Goal: Task Accomplishment & Management: Manage account settings

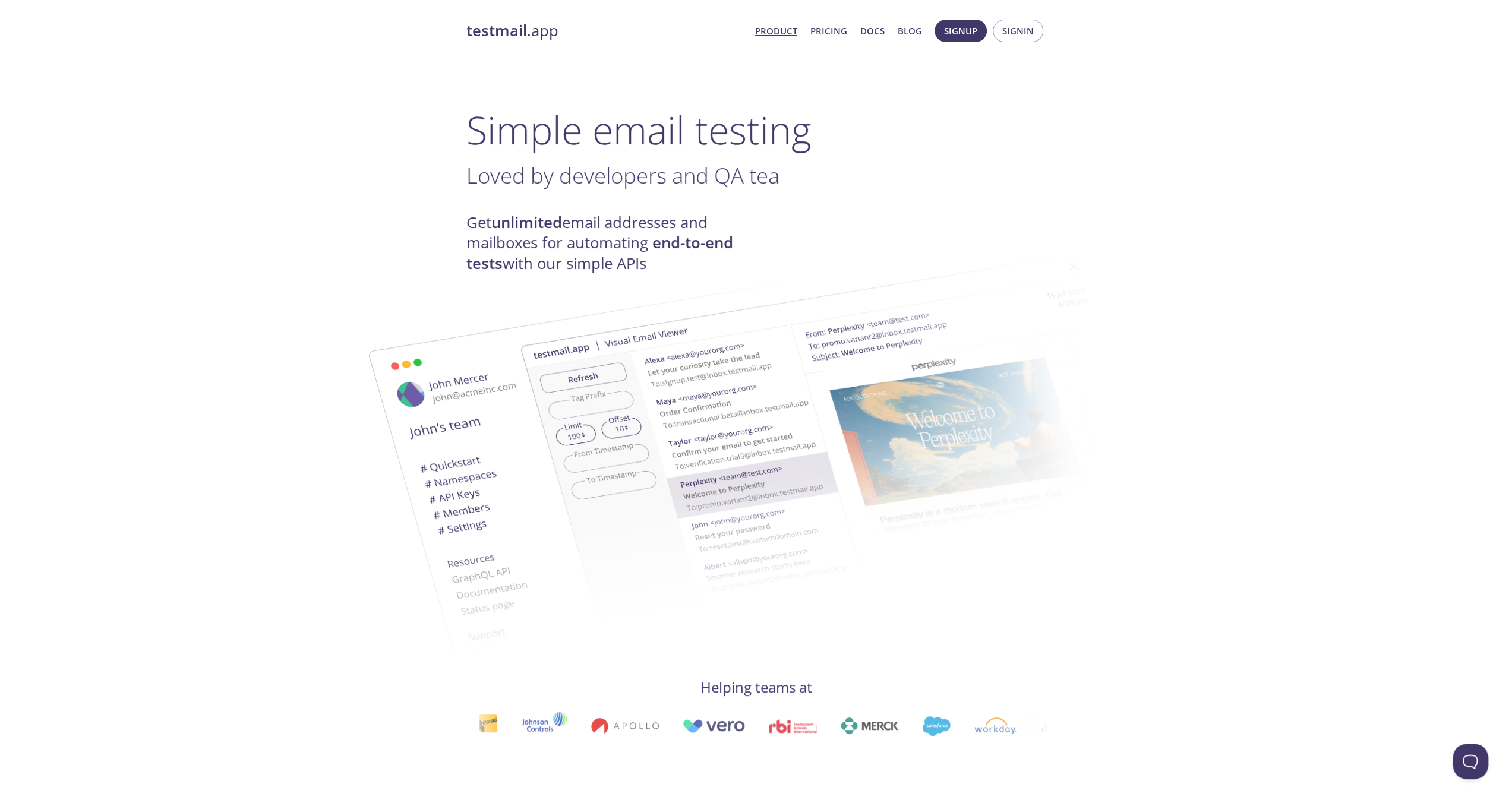
click at [989, 150] on h1 "Simple email testing" at bounding box center [756, 130] width 580 height 46
click at [1024, 24] on span "Signin" at bounding box center [1018, 31] width 32 height 16
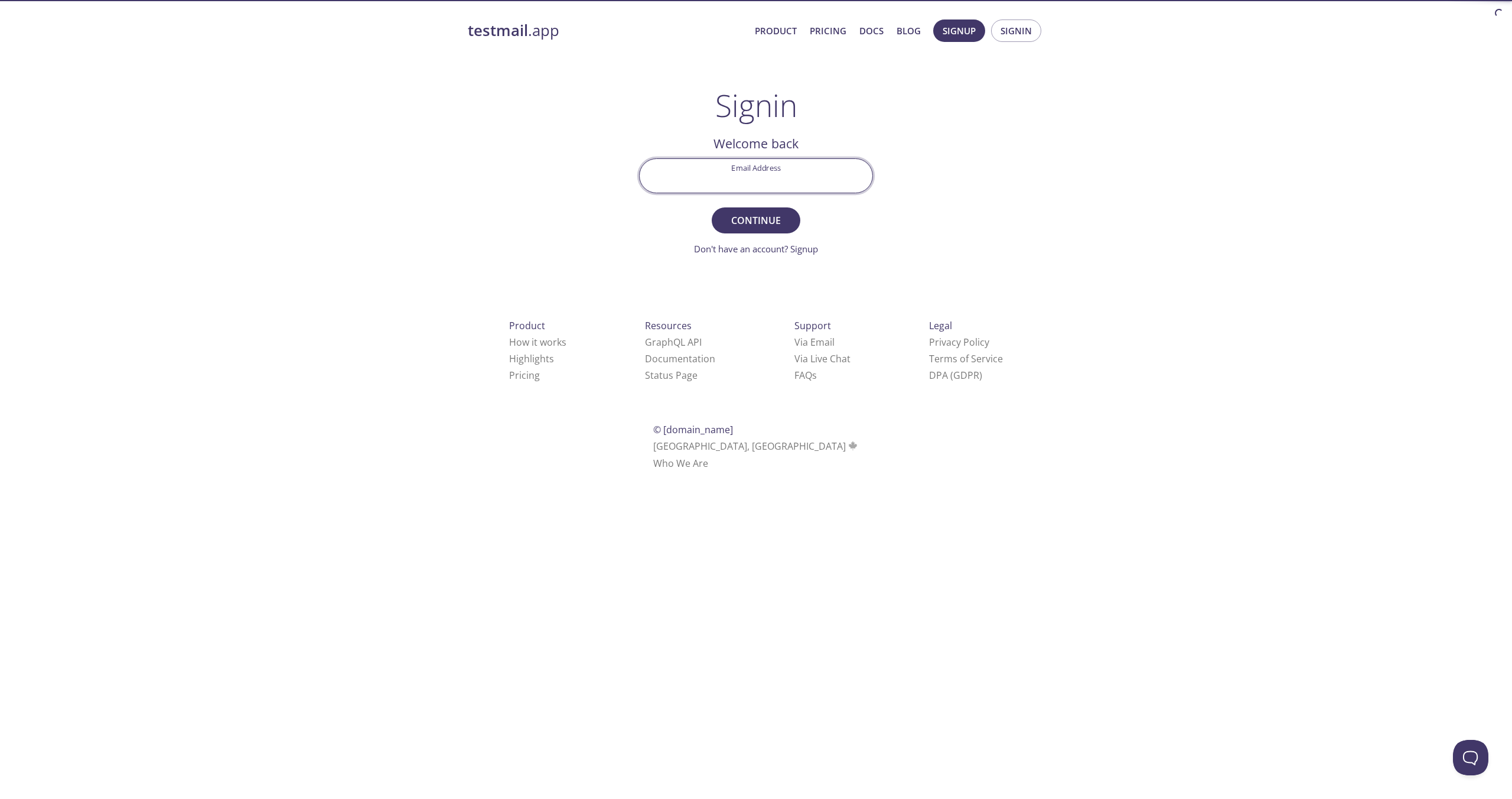
click at [700, 174] on input "Email Address" at bounding box center [756, 175] width 233 height 33
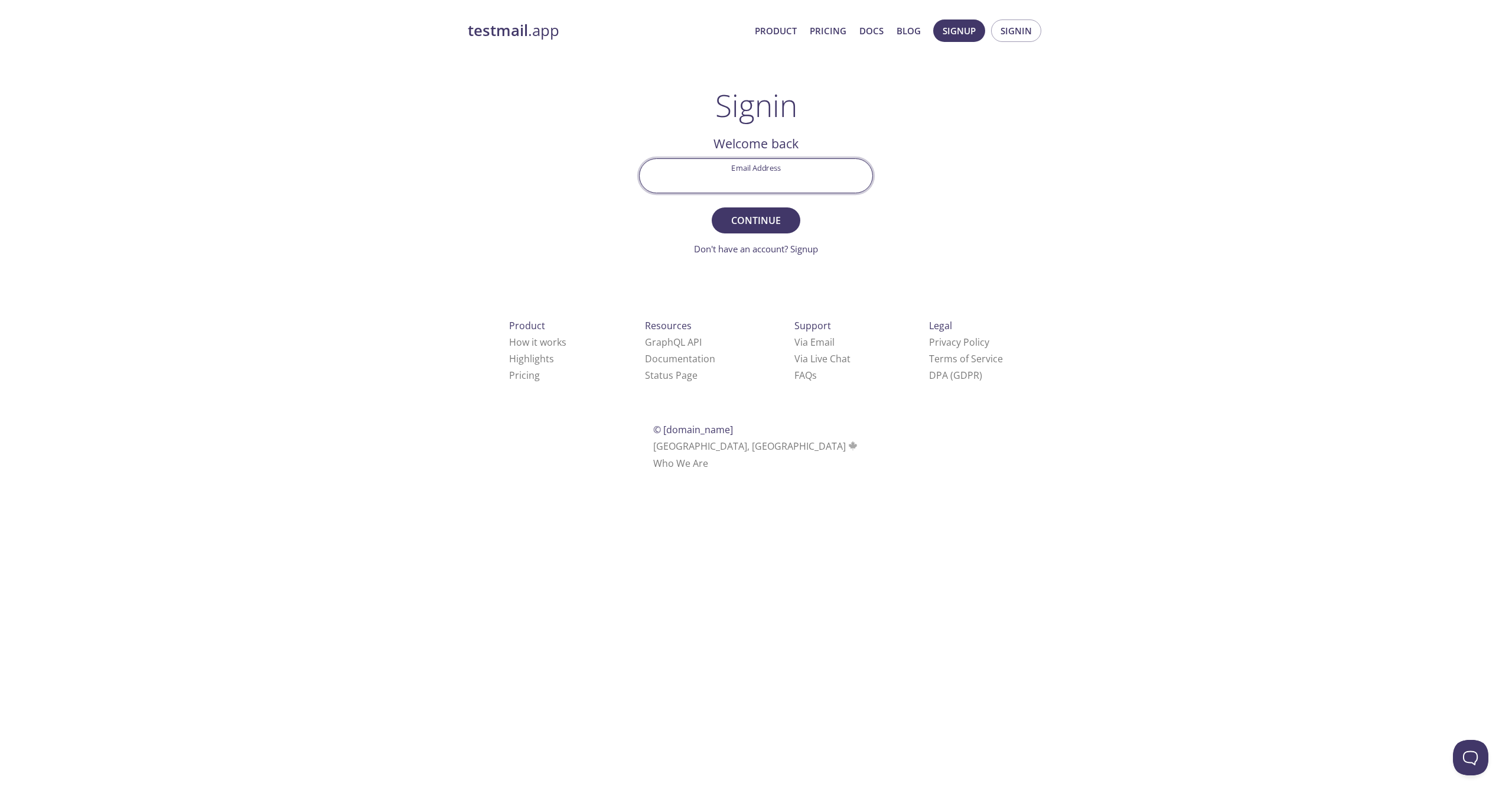
type input "s"
paste input "[EMAIL_ADDRESS][DOMAIN_NAME]"
type input "[EMAIL_ADDRESS][DOMAIN_NAME]"
click at [744, 218] on span "Continue" at bounding box center [756, 220] width 63 height 16
